Goal: Transaction & Acquisition: Subscribe to service/newsletter

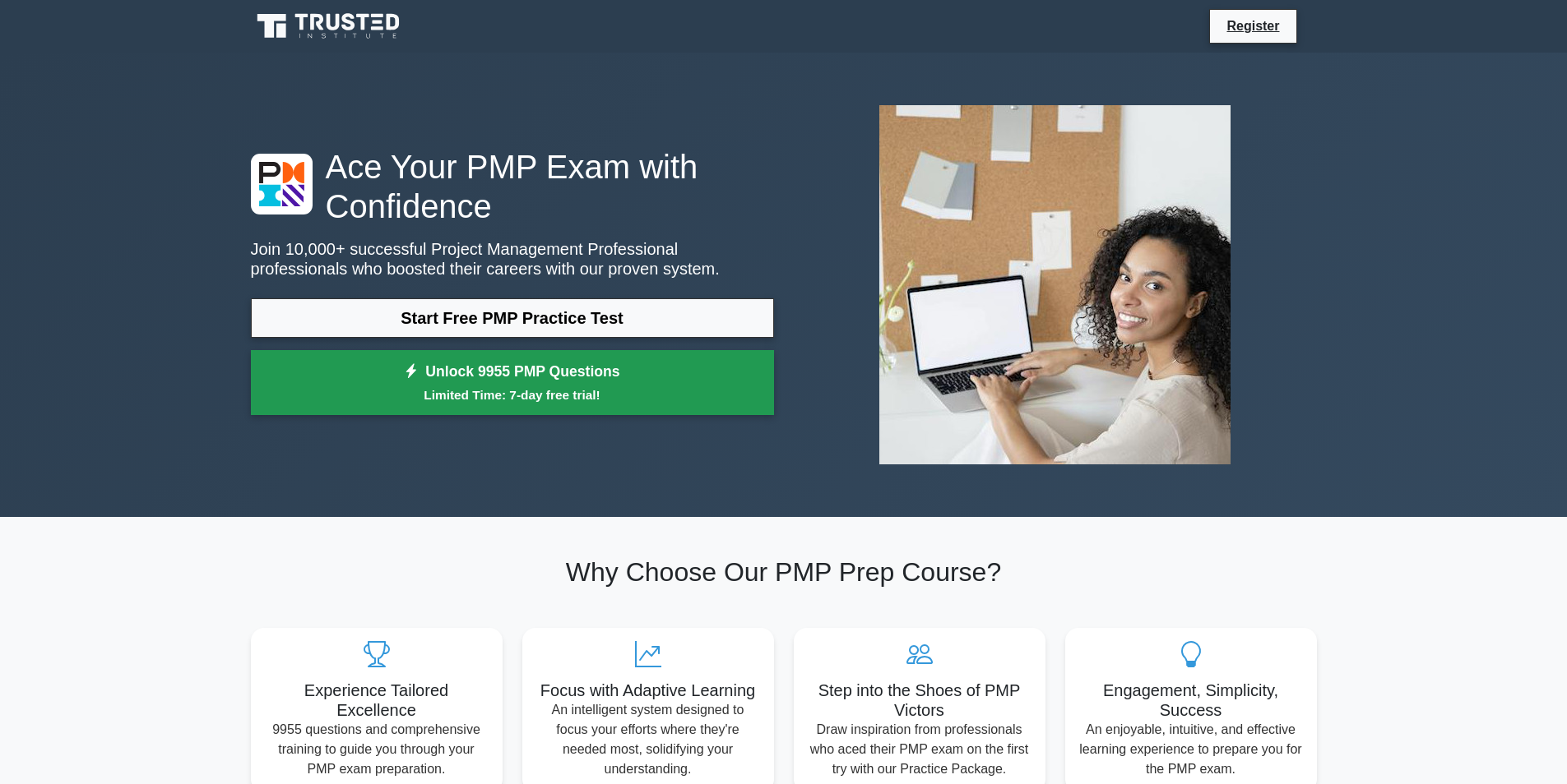
click at [366, 356] on link "Unlock 9955 PMP Questions Limited Time: 7-day free trial!" at bounding box center [512, 384] width 523 height 66
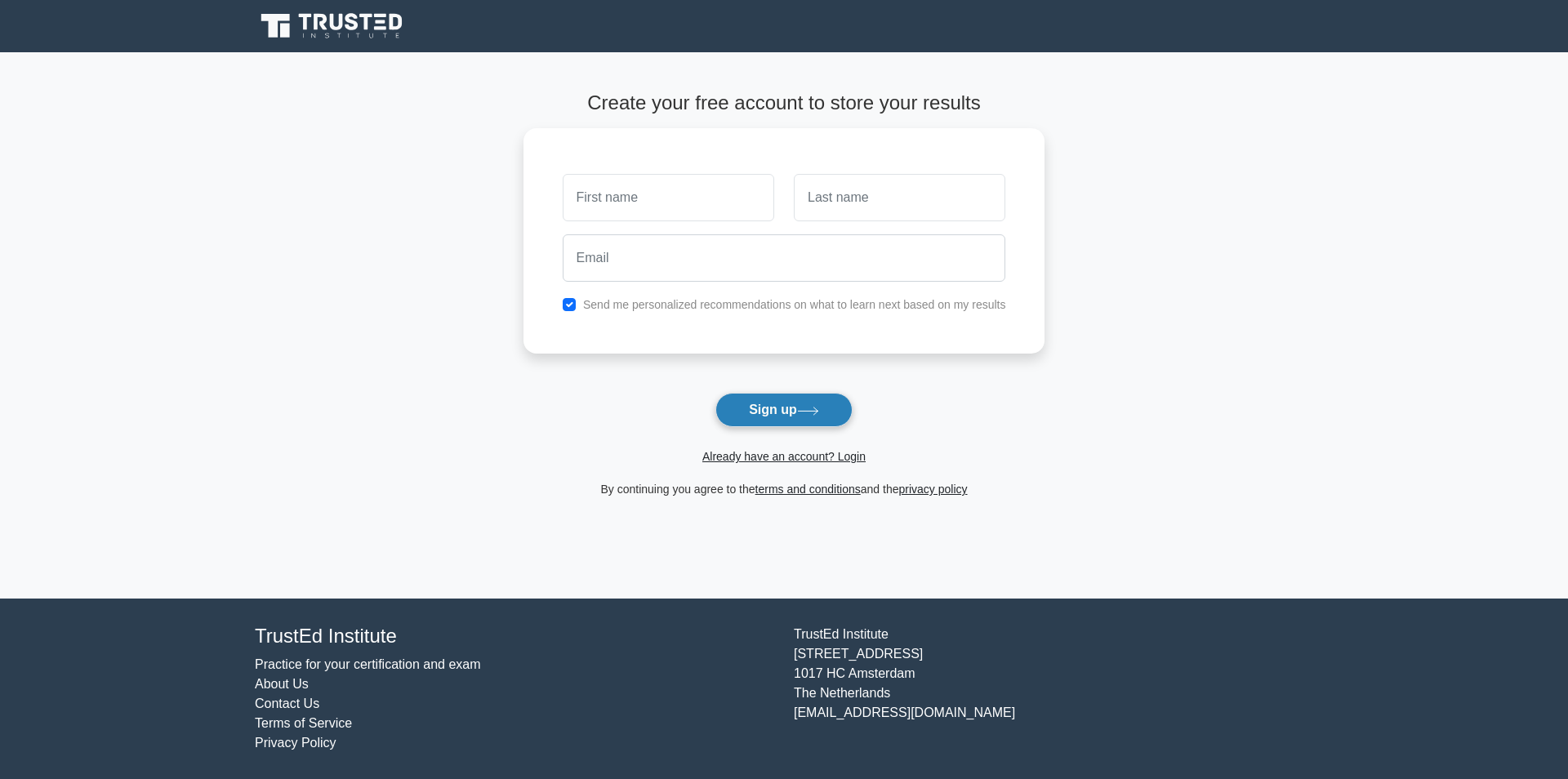
click at [717, 420] on button "Sign up" at bounding box center [784, 410] width 137 height 35
click at [828, 399] on button "Sign up" at bounding box center [784, 410] width 137 height 35
click at [851, 417] on button "Sign up" at bounding box center [784, 410] width 137 height 35
